Goal: Find specific page/section: Find specific page/section

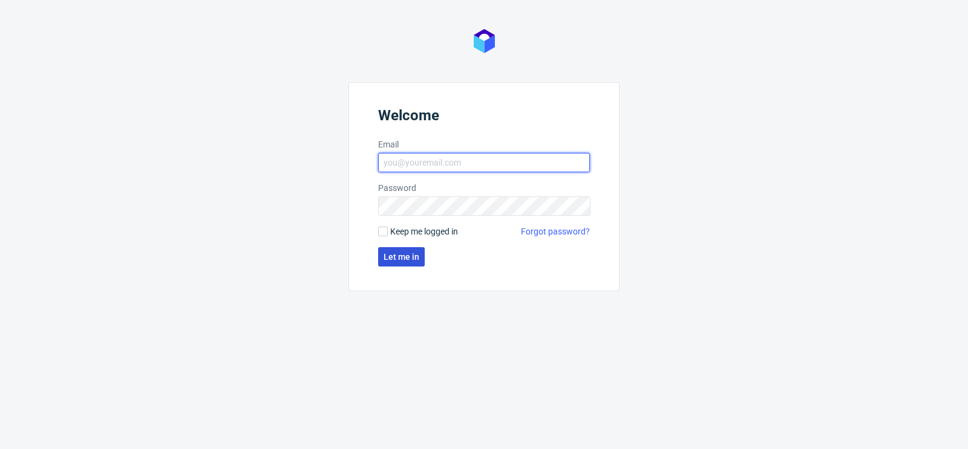
type input "[PERSON_NAME][EMAIL_ADDRESS][PERSON_NAME][DOMAIN_NAME]"
click at [405, 262] on button "Let me in" at bounding box center [401, 256] width 47 height 19
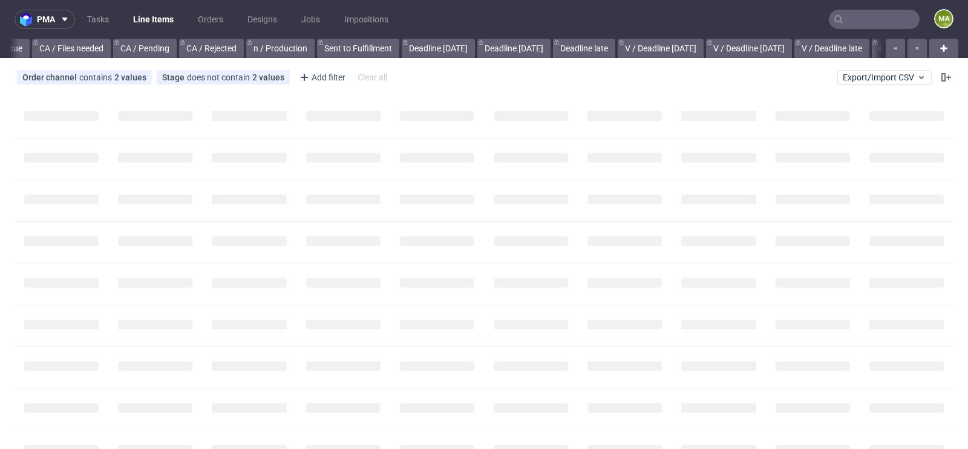
click at [845, 17] on input "text" at bounding box center [874, 19] width 91 height 19
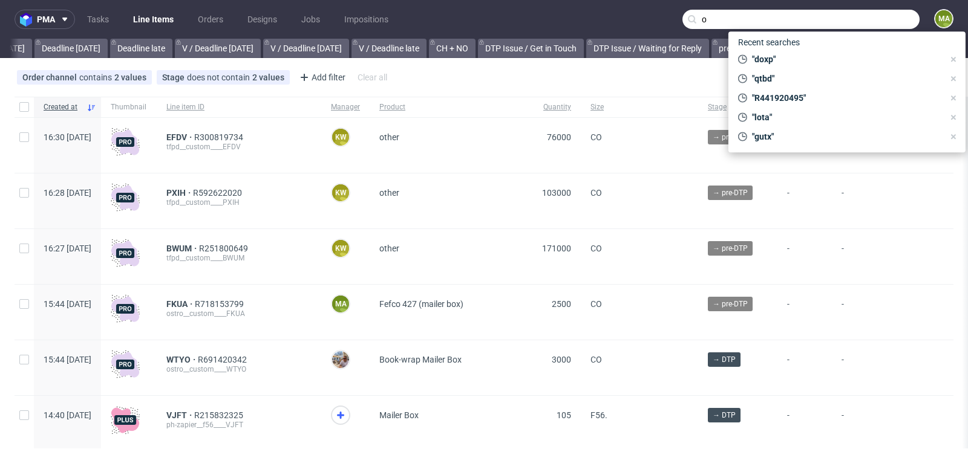
scroll to position [0, 1367]
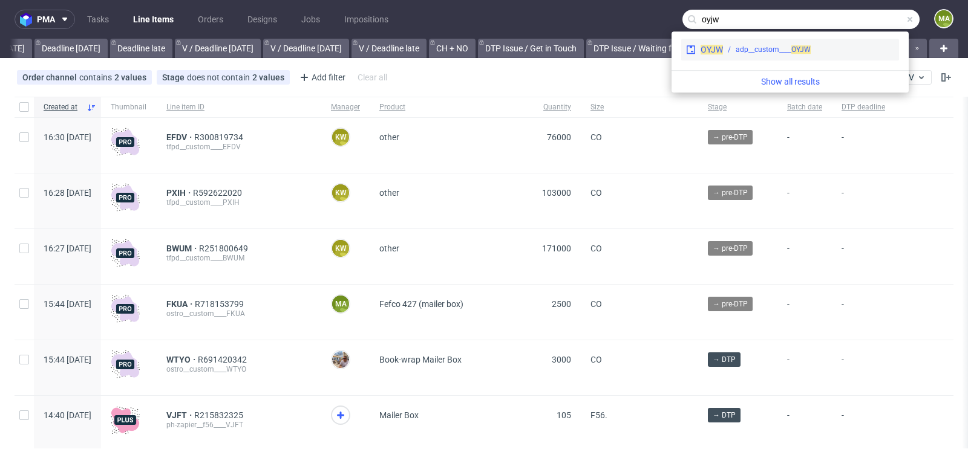
type input "oyjw"
click at [786, 50] on div "adp__custom____ OYJW" at bounding box center [772, 49] width 75 height 11
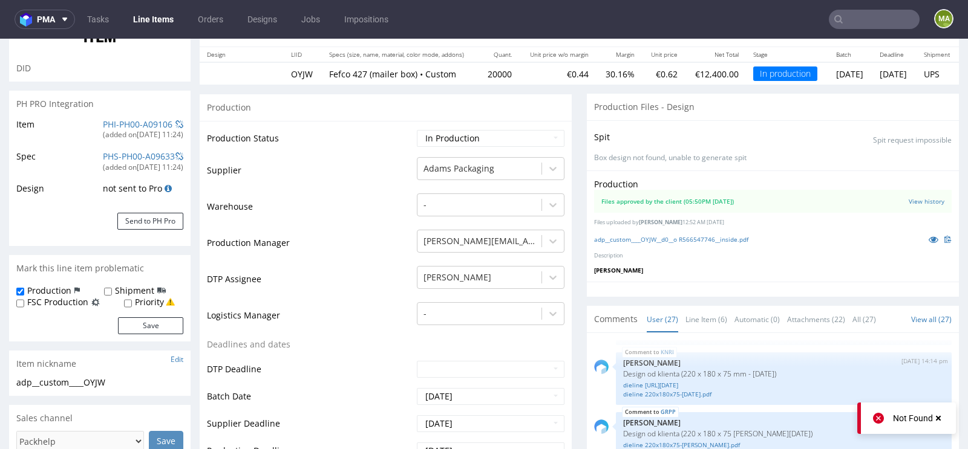
scroll to position [153, 0]
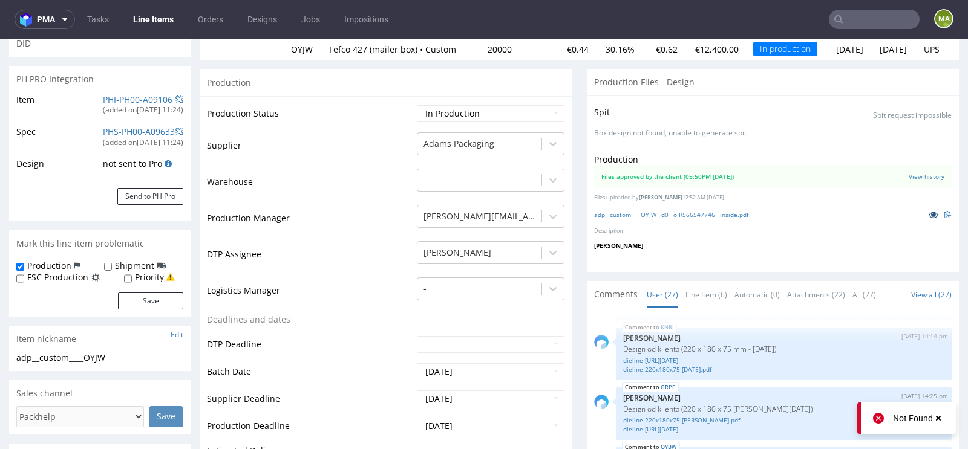
click at [928, 211] on icon at bounding box center [933, 214] width 10 height 8
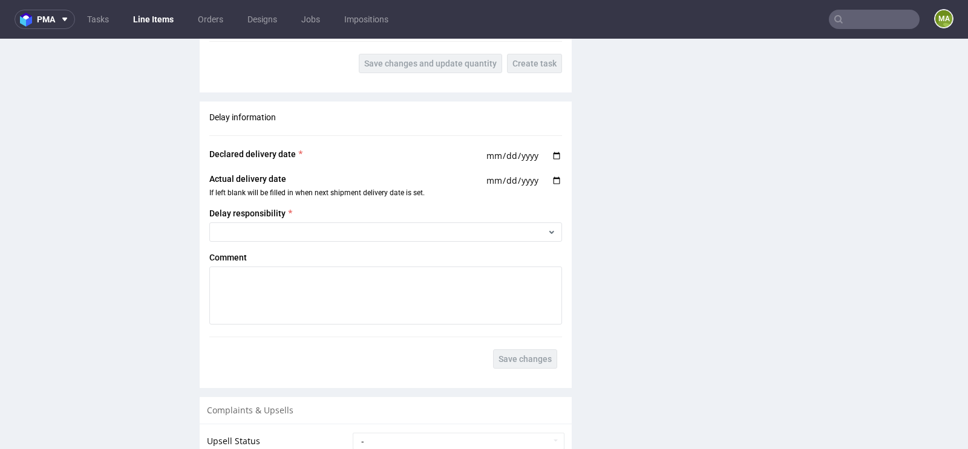
scroll to position [2151, 0]
